Goal: Information Seeking & Learning: Find specific fact

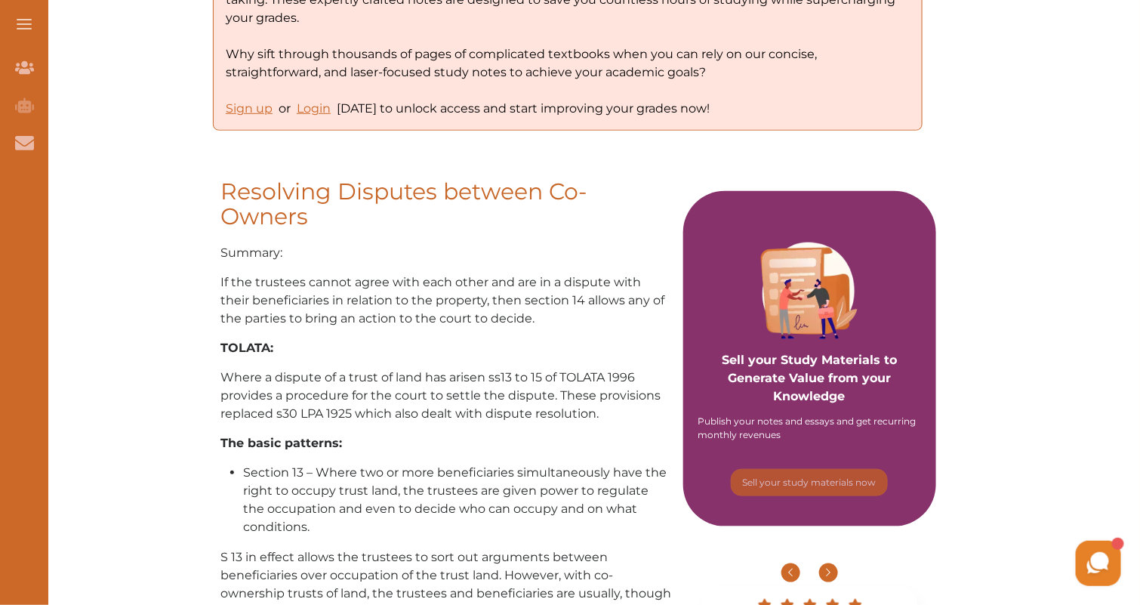
scroll to position [500, 0]
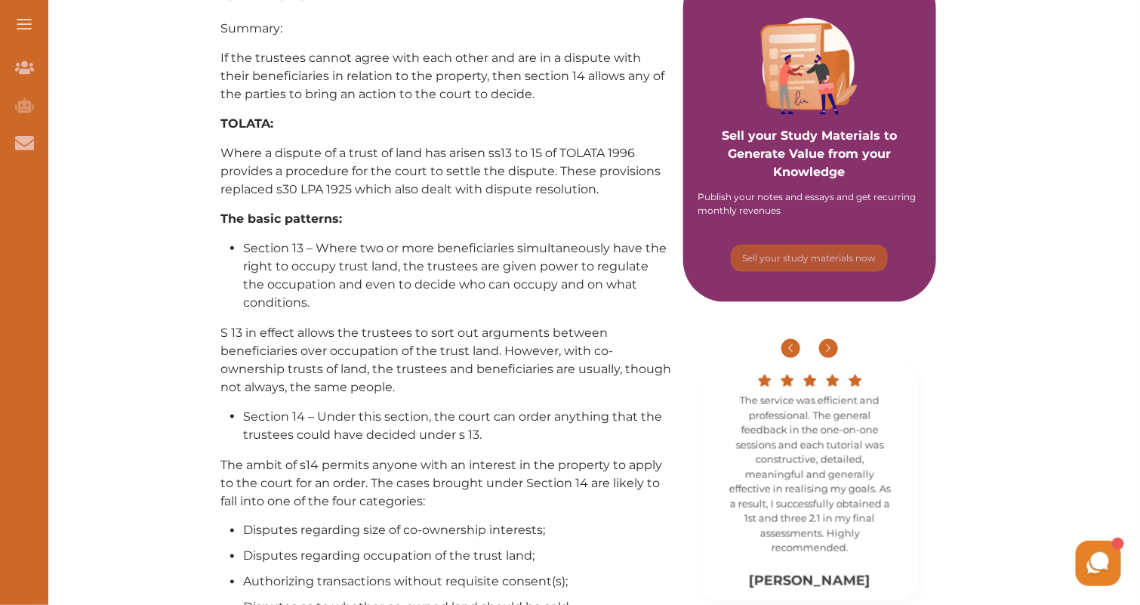
click at [847, 182] on div "Sell your Study Materials to Generate Value from your Knowledge Publish your no…" at bounding box center [809, 134] width 253 height 335
click at [869, 171] on p "Sell your Study Materials to Generate Value from your Knowledge" at bounding box center [809, 133] width 223 height 97
drag, startPoint x: 906, startPoint y: 205, endPoint x: 906, endPoint y: 179, distance: 25.7
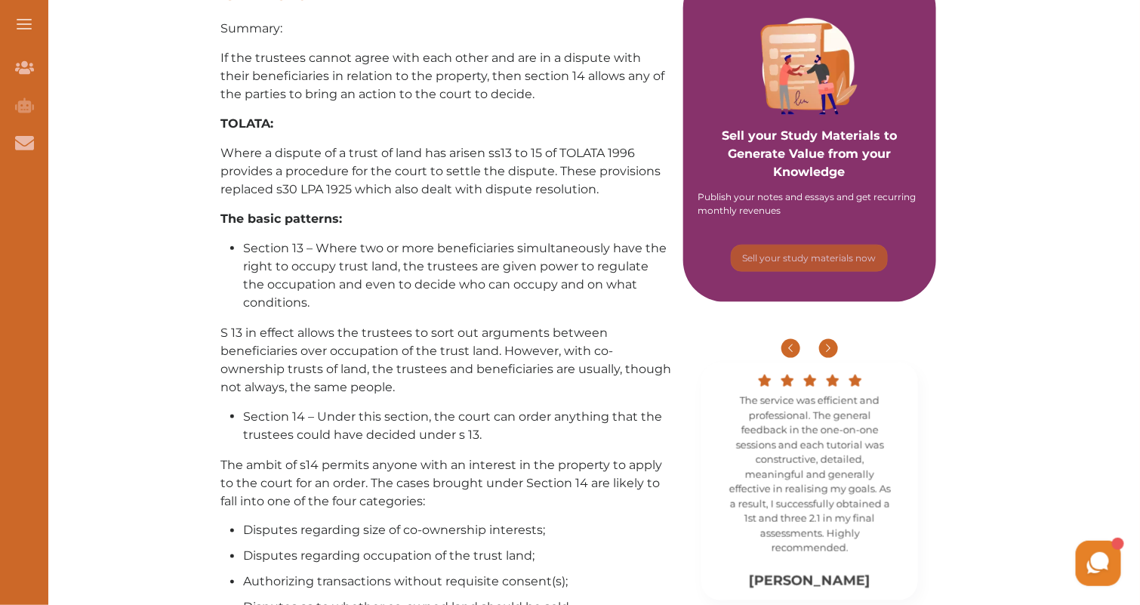
click at [906, 179] on div "Sell your Study Materials to Generate Value from your Knowledge Publish your no…" at bounding box center [809, 134] width 253 height 335
click at [828, 347] on button "Go to next slide" at bounding box center [828, 348] width 19 height 19
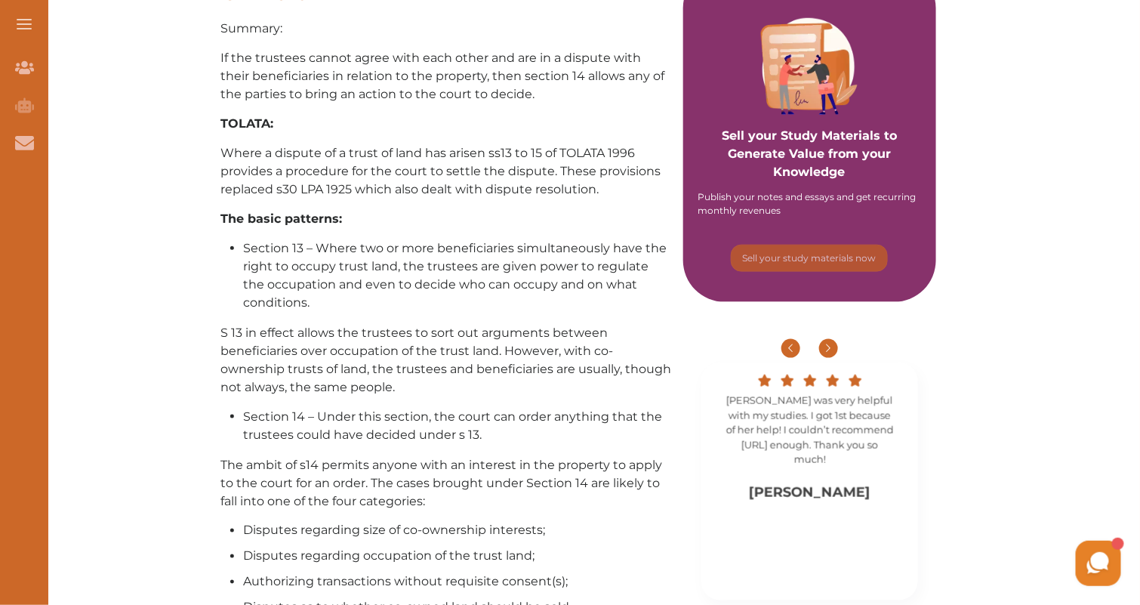
click at [828, 347] on button "Go to next slide" at bounding box center [828, 348] width 19 height 19
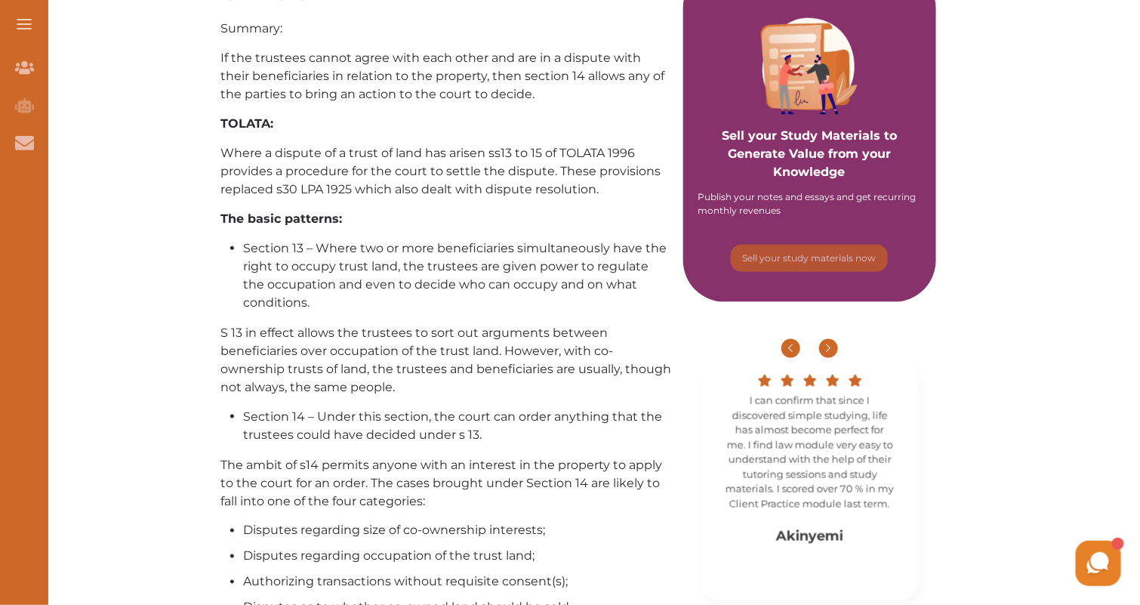
click at [828, 347] on button "Go to next slide" at bounding box center [828, 348] width 19 height 19
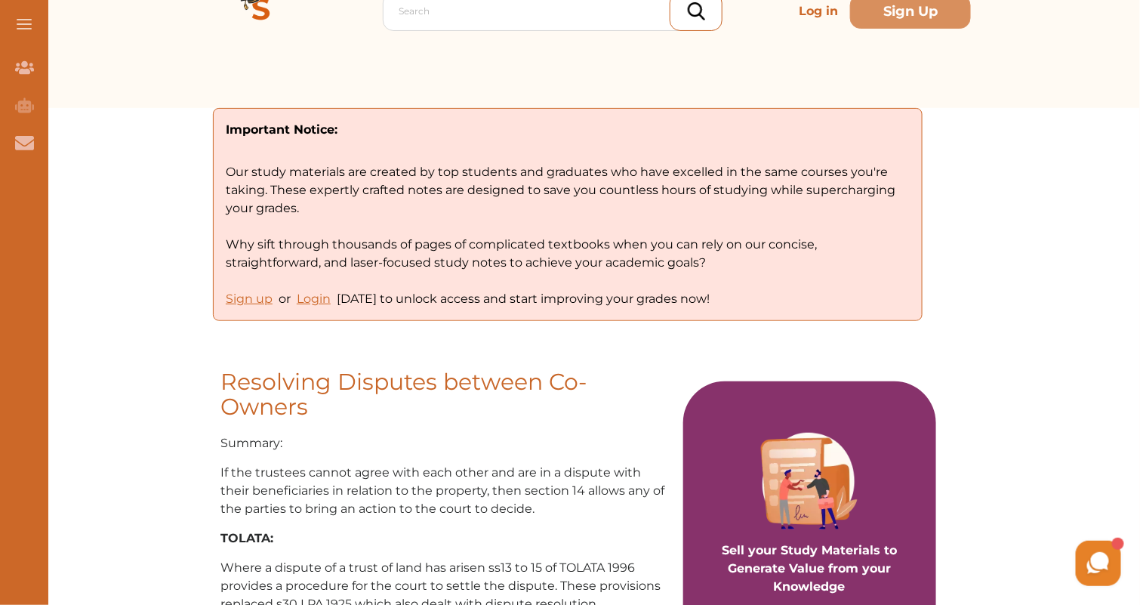
scroll to position [518, 0]
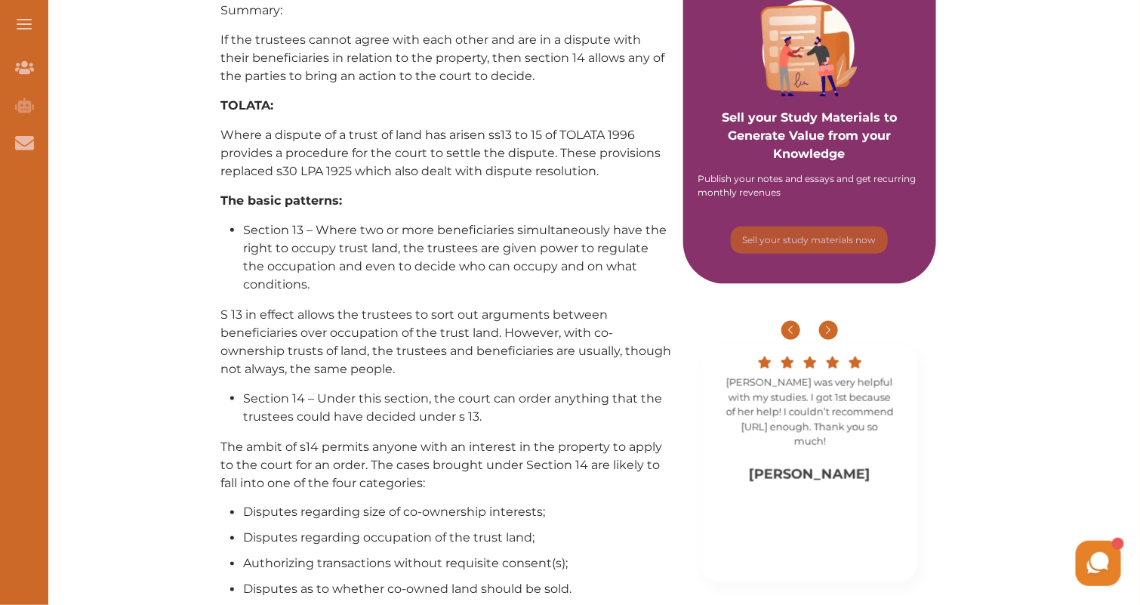
click at [829, 332] on button "Go to next slide" at bounding box center [828, 330] width 19 height 19
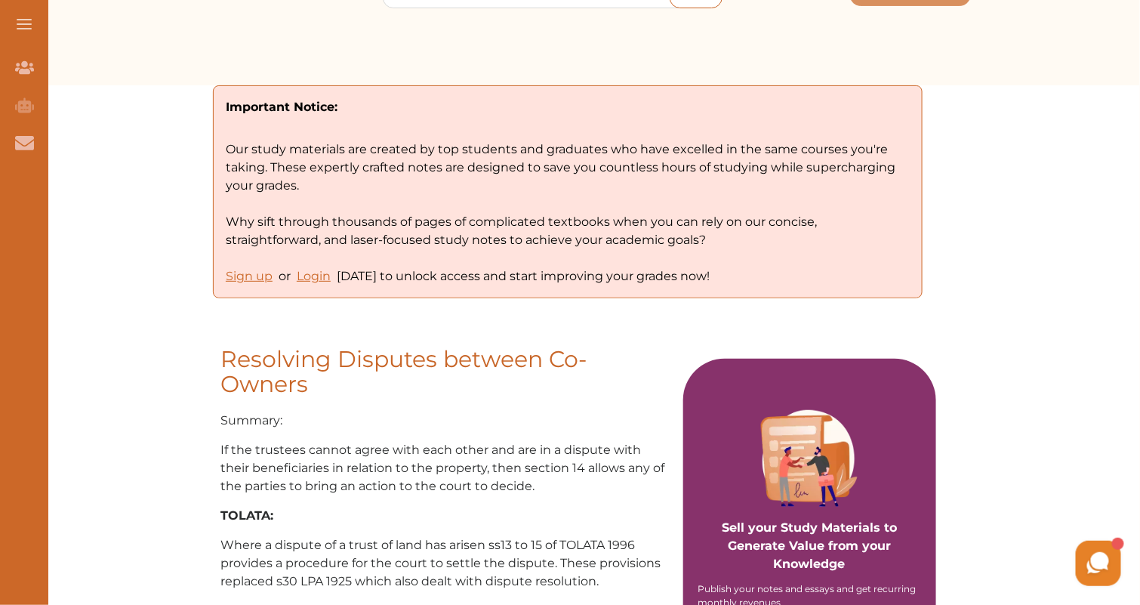
scroll to position [0, 0]
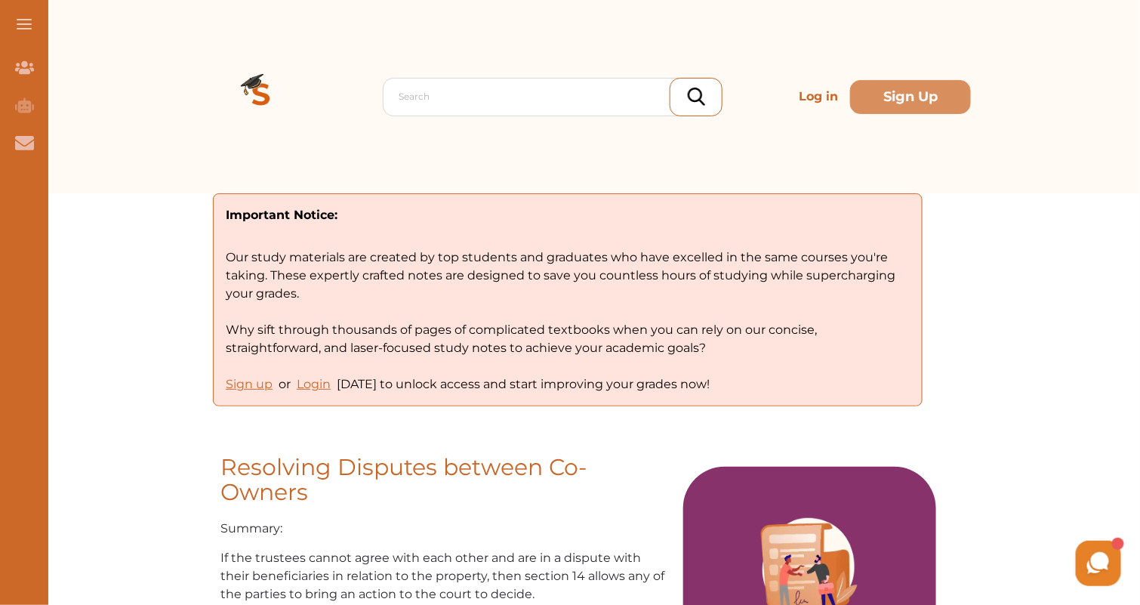
click at [260, 87] on img at bounding box center [261, 96] width 109 height 109
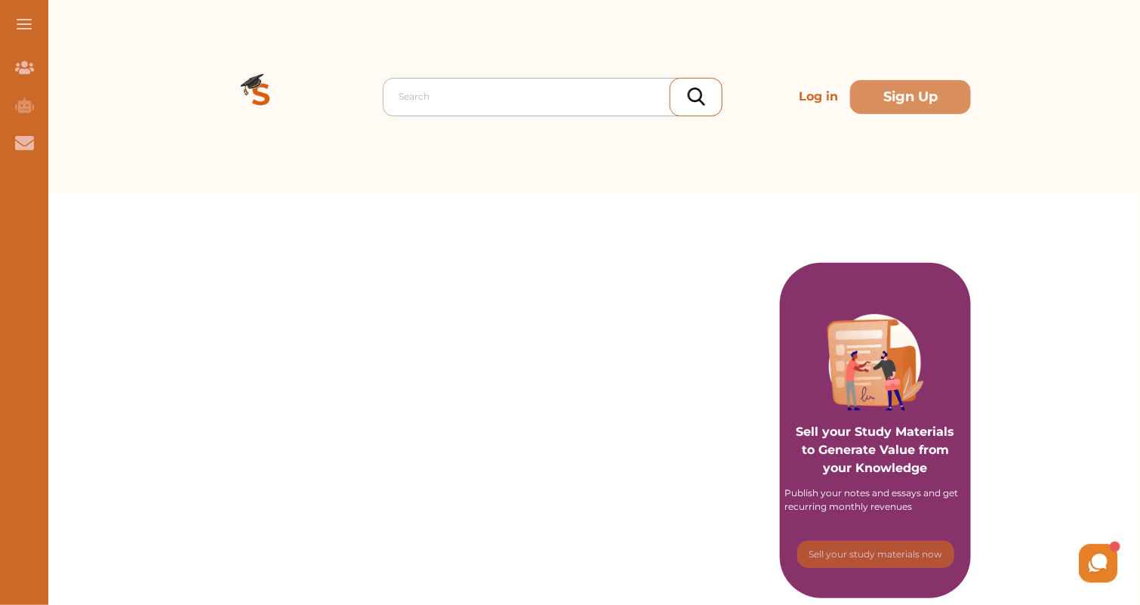
click at [456, 115] on div "Search" at bounding box center [553, 97] width 340 height 38
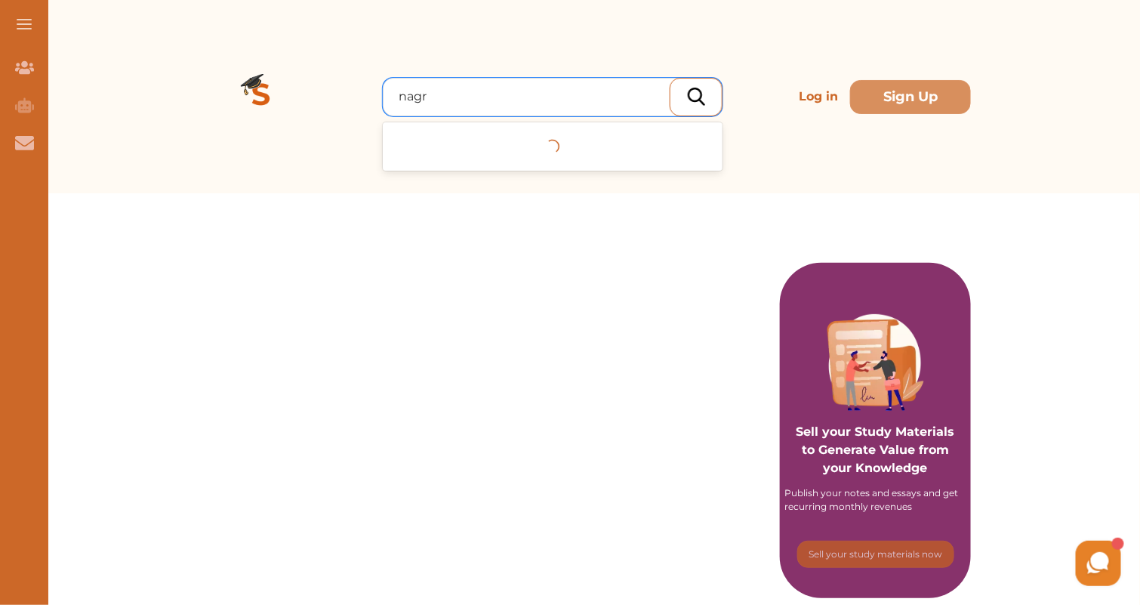
type input "nagre"
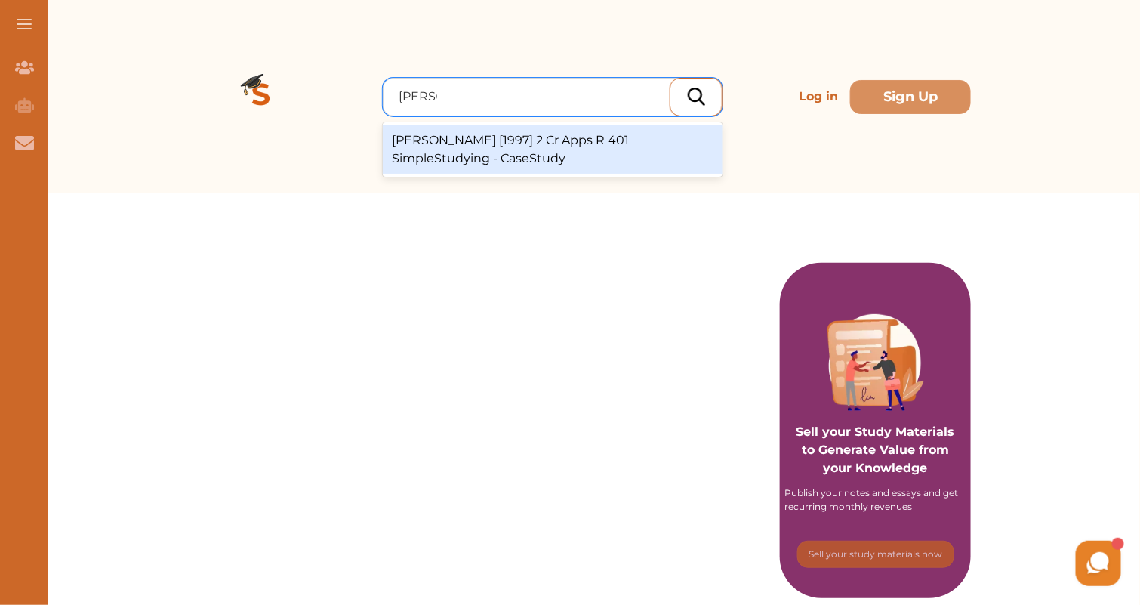
click at [500, 166] on div "R v Nagrecha [1997] 2 Cr Apps R 401 SimpleStudying - CaseStudy" at bounding box center [553, 149] width 340 height 48
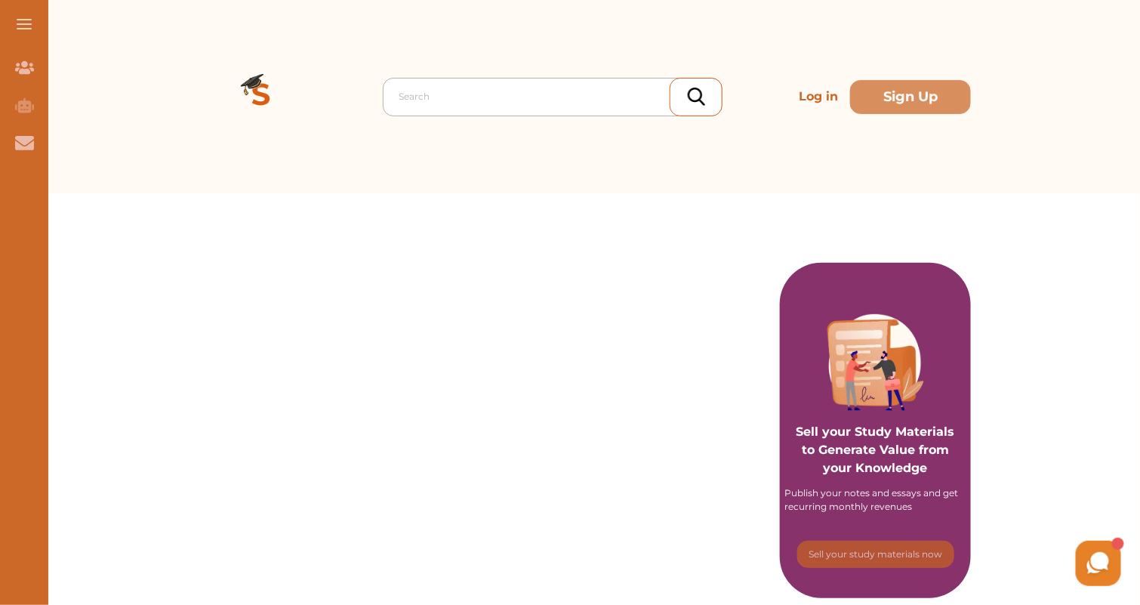
click at [436, 89] on div at bounding box center [557, 96] width 316 height 21
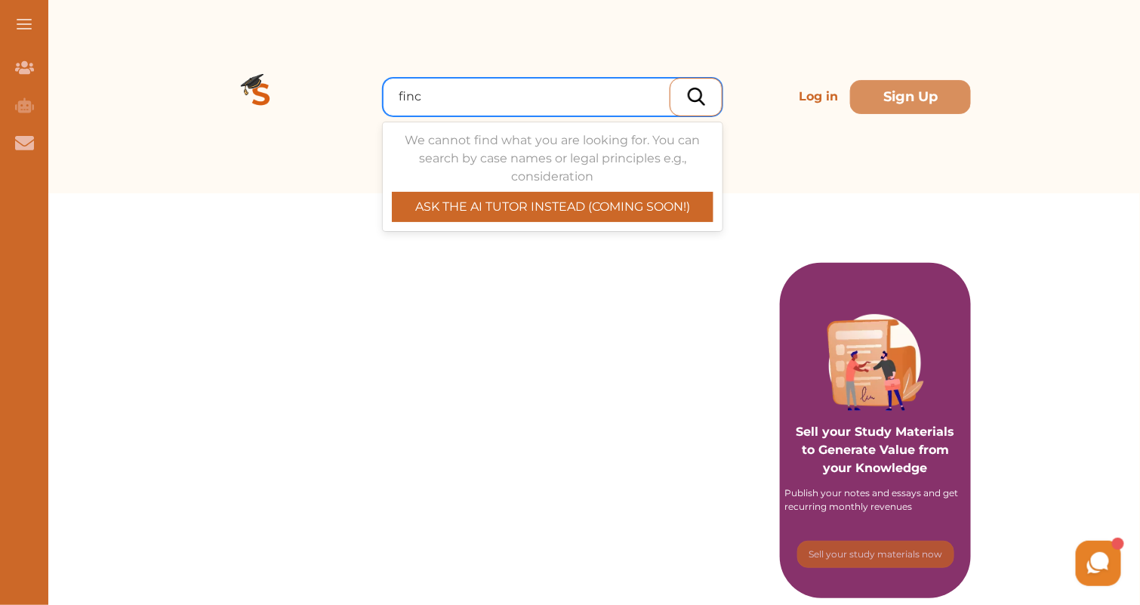
type input "finch"
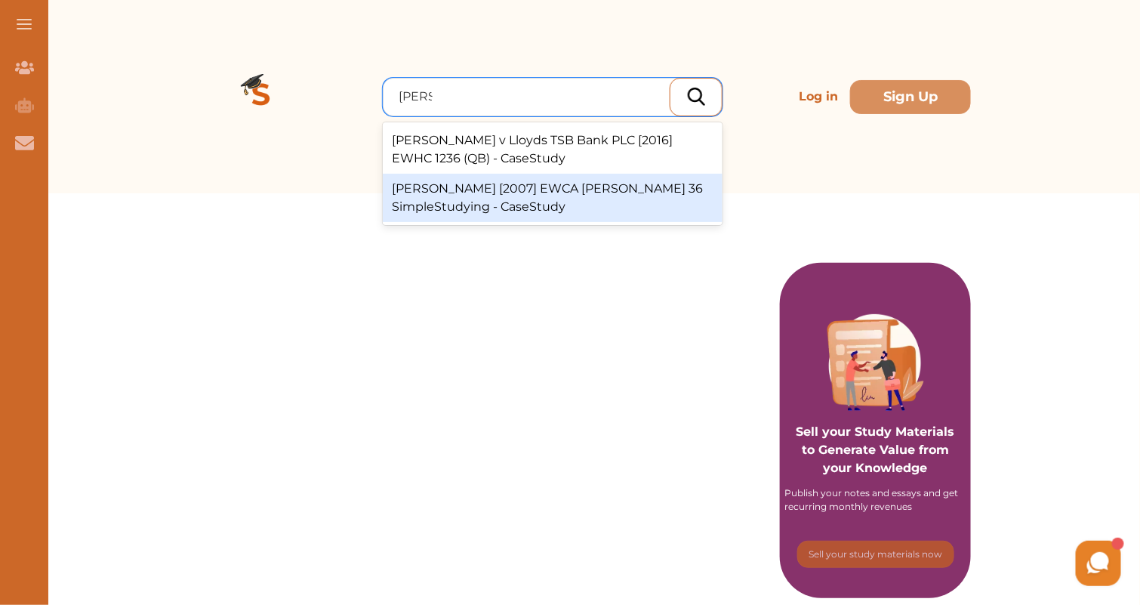
click at [534, 202] on div "R v Finch [2007] EWCA Crim 36 SimpleStudying - CaseStudy" at bounding box center [553, 198] width 340 height 48
